Goal: Transaction & Acquisition: Book appointment/travel/reservation

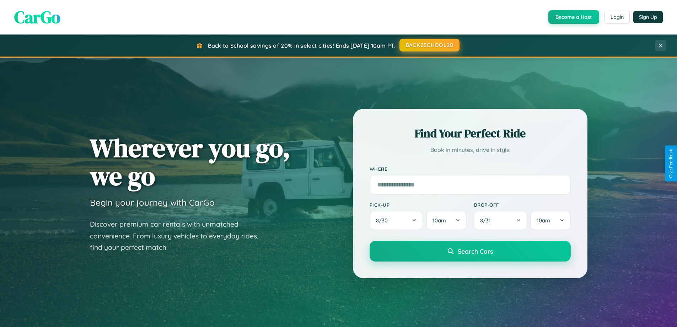
click at [429, 46] on button "BACK2SCHOOL20" at bounding box center [430, 45] width 60 height 13
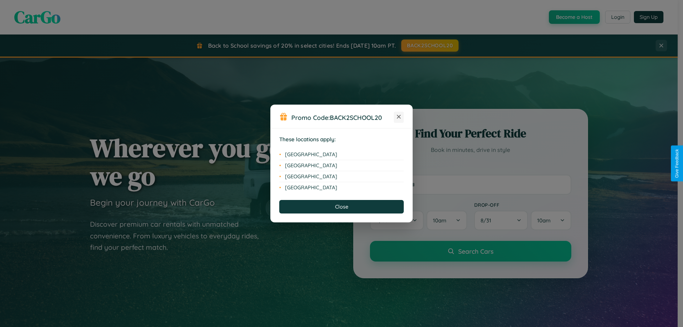
click at [399, 117] on icon at bounding box center [399, 117] width 4 height 4
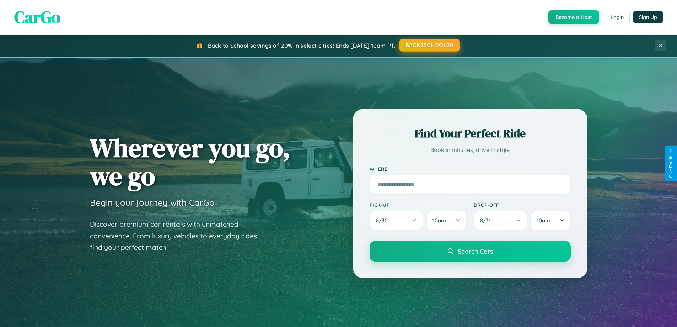
click at [429, 45] on button "BACK2SCHOOL20" at bounding box center [430, 45] width 60 height 13
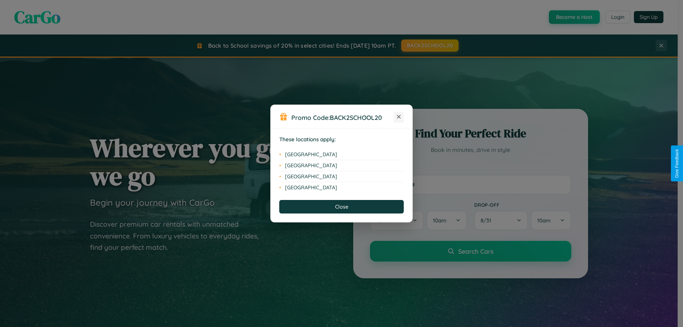
click at [399, 117] on icon at bounding box center [399, 117] width 4 height 4
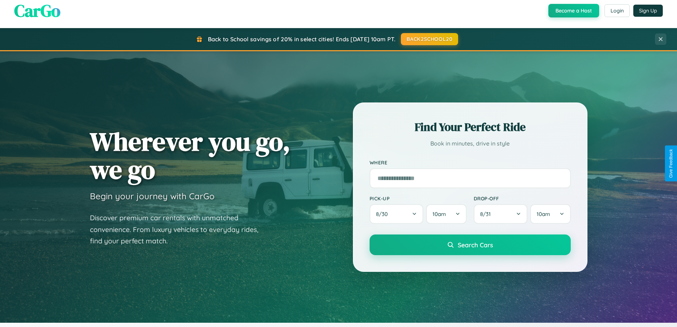
scroll to position [489, 0]
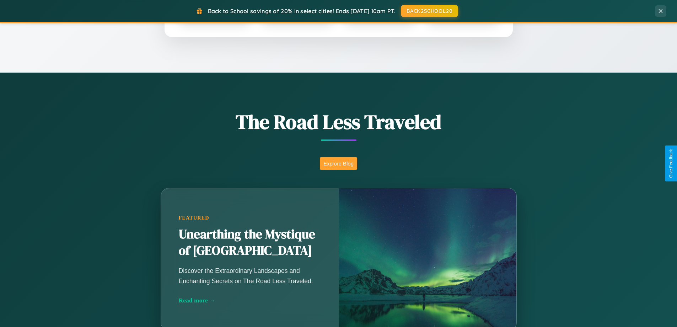
click at [338, 163] on button "Explore Blog" at bounding box center [338, 163] width 37 height 13
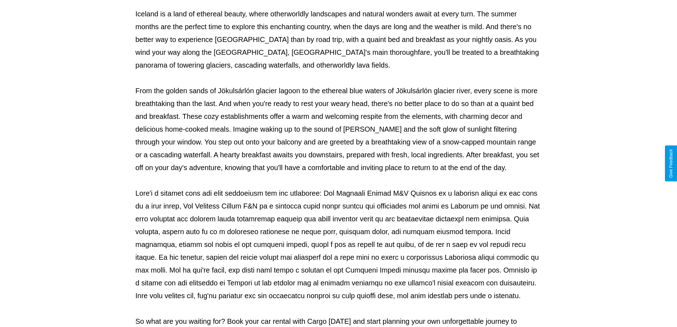
scroll to position [230, 0]
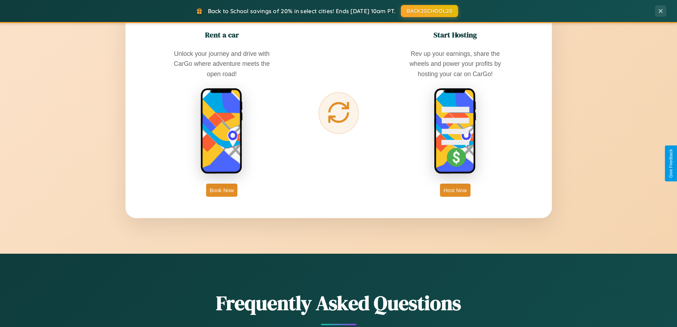
scroll to position [1142, 0]
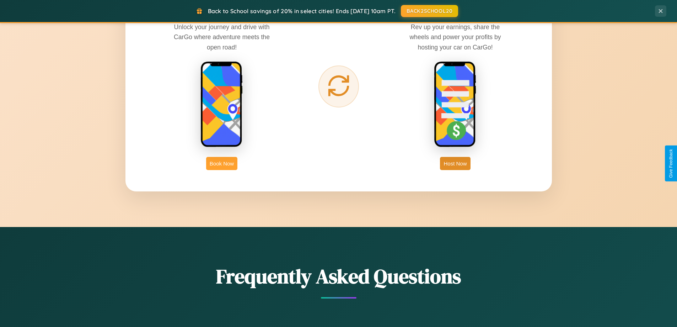
click at [222, 163] on button "Book Now" at bounding box center [221, 163] width 31 height 13
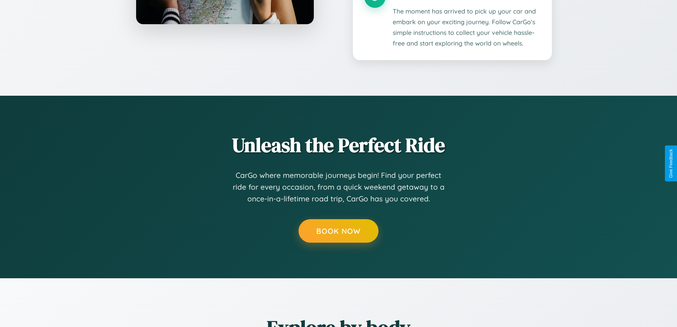
scroll to position [954, 0]
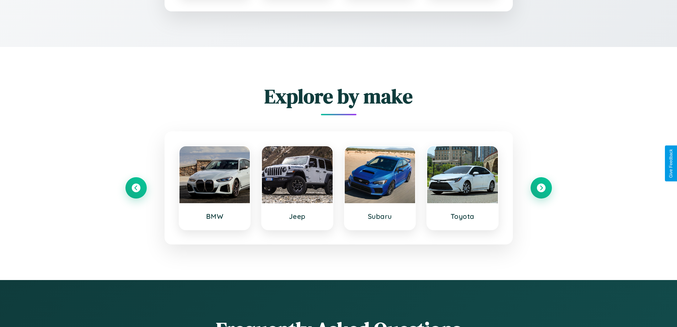
type input "*********"
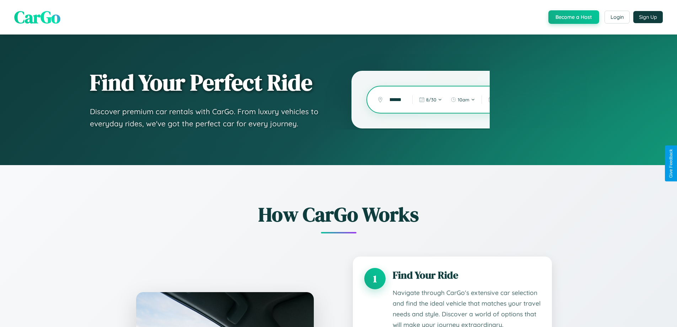
scroll to position [0, 0]
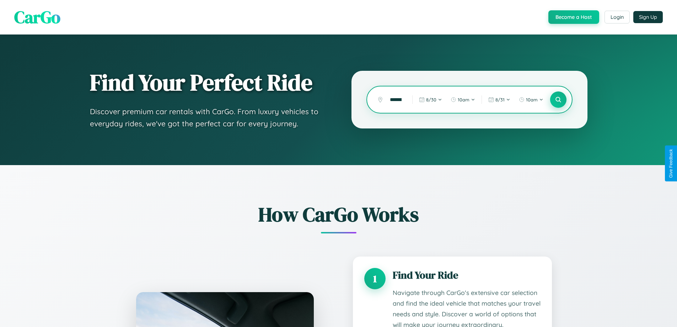
click at [558, 100] on icon at bounding box center [558, 99] width 7 height 7
